Goal: Task Accomplishment & Management: Use online tool/utility

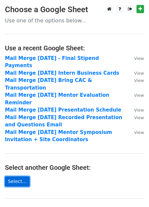
click at [18, 176] on link "Select..." at bounding box center [17, 181] width 25 height 10
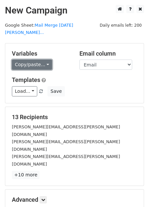
click at [41, 60] on link "Copy/paste..." at bounding box center [32, 65] width 40 height 10
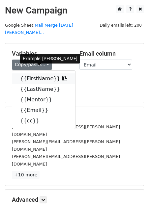
click at [40, 73] on link "{{FirstName}}" at bounding box center [43, 78] width 63 height 11
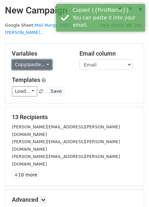
click at [27, 60] on link "Copy/paste..." at bounding box center [32, 65] width 40 height 10
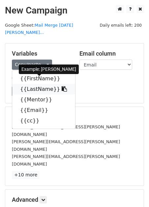
click at [31, 84] on link "{{LastName}}" at bounding box center [43, 89] width 63 height 11
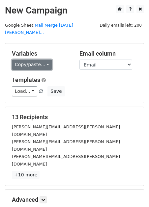
click at [44, 60] on link "Copy/paste..." at bounding box center [32, 65] width 40 height 10
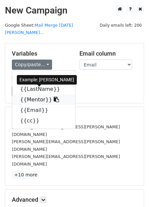
click at [40, 94] on link "{{Mentor}}" at bounding box center [43, 99] width 63 height 11
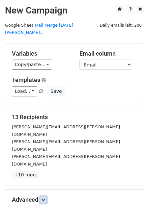
click at [44, 198] on icon at bounding box center [43, 200] width 4 height 4
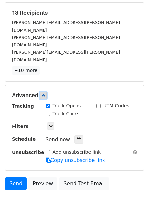
scroll to position [113, 0]
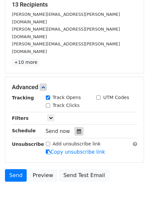
click at [77, 129] on icon at bounding box center [79, 131] width 4 height 5
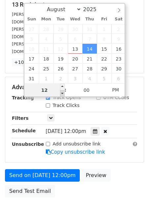
type input "2025-08-14 11:00"
type input "11"
click at [62, 93] on span at bounding box center [62, 93] width 5 height 7
type input "2025-08-14 10:00"
type input "10"
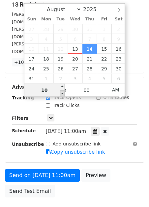
click at [63, 93] on span at bounding box center [62, 93] width 5 height 7
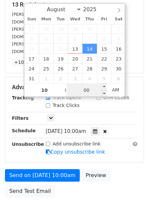
click at [86, 90] on input "00" at bounding box center [86, 90] width 40 height 13
type input "21"
type input "2025-08-14 10:21"
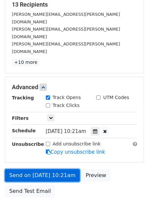
click at [30, 169] on link "Send on Aug 14 at 10:21am" at bounding box center [42, 175] width 75 height 13
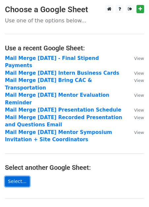
click at [21, 176] on link "Select..." at bounding box center [17, 181] width 25 height 10
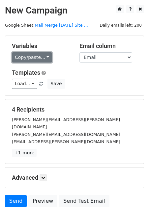
click at [30, 60] on link "Copy/paste..." at bounding box center [32, 57] width 40 height 10
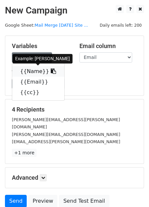
click at [30, 71] on link "{{Name}}" at bounding box center [38, 71] width 52 height 11
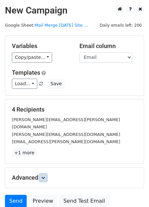
click at [45, 176] on icon at bounding box center [43, 178] width 4 height 4
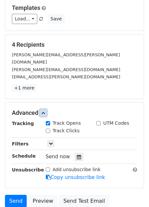
scroll to position [113, 0]
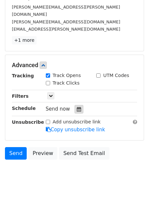
click at [77, 107] on icon at bounding box center [79, 109] width 4 height 5
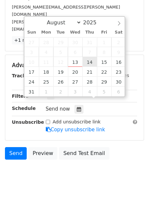
type input "[DATE] 12:00"
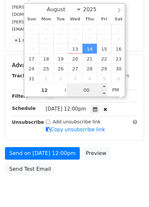
click at [83, 89] on input "00" at bounding box center [86, 90] width 40 height 13
type input "46"
type input "[DATE] 12:46"
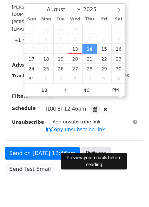
click at [89, 147] on link "Preview" at bounding box center [95, 153] width 29 height 13
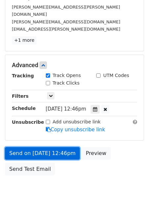
click at [47, 148] on link "Send on [DATE] 12:46pm" at bounding box center [42, 153] width 75 height 13
